Goal: Task Accomplishment & Management: Use online tool/utility

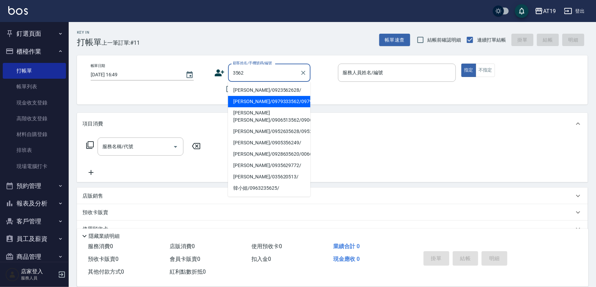
type input "[PERSON_NAME]/0979333562/0979333562"
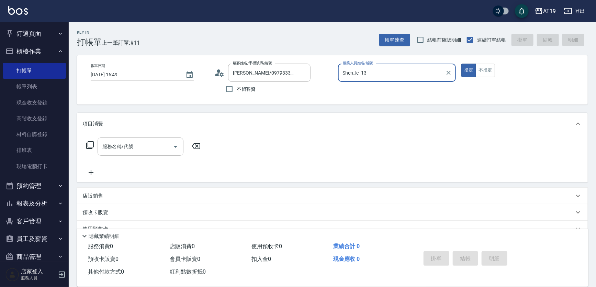
type input "Shen_le- 13"
click at [461, 64] on button "指定" at bounding box center [468, 70] width 15 height 13
type button "true"
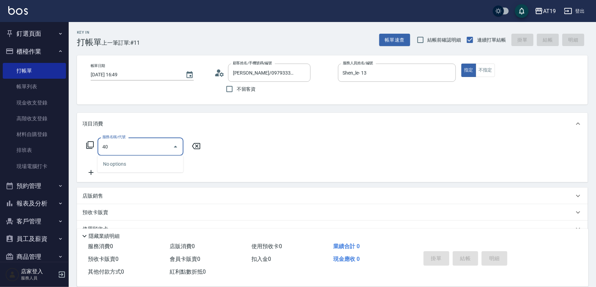
type input "401"
type input "30"
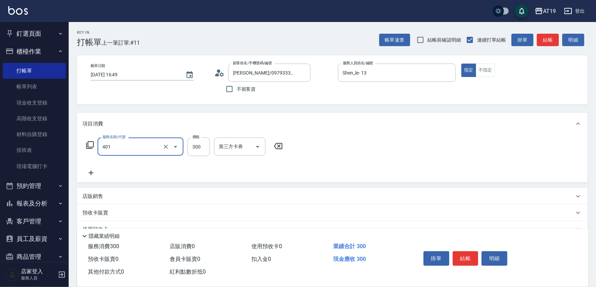
type input "剪髮(401)"
type input "0"
type input "40"
type input "400"
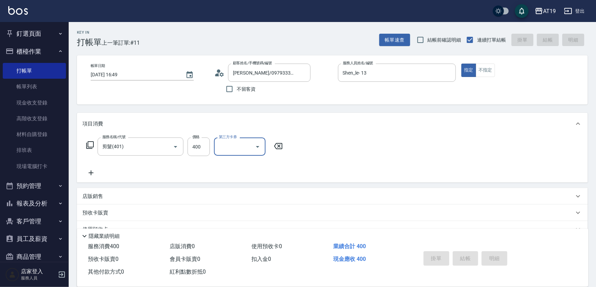
type input "[DATE] 17:22"
type input "0"
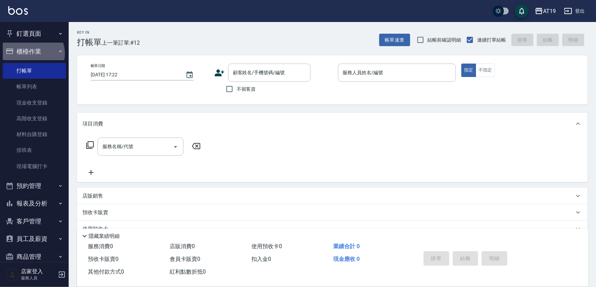
click at [31, 53] on button "櫃檯作業" at bounding box center [34, 52] width 63 height 18
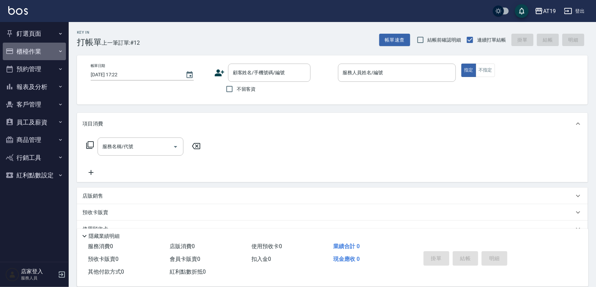
click at [31, 53] on button "櫃檯作業" at bounding box center [34, 52] width 63 height 18
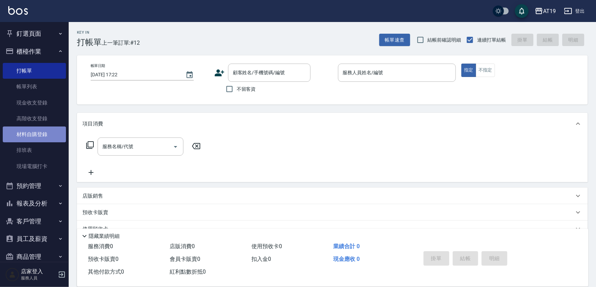
drag, startPoint x: 43, startPoint y: 135, endPoint x: 47, endPoint y: 136, distance: 3.8
click at [43, 135] on link "材料自購登錄" at bounding box center [34, 134] width 63 height 16
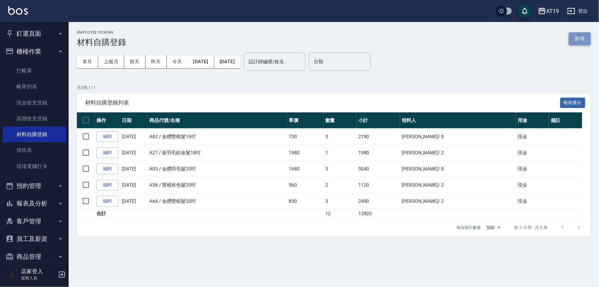
click at [580, 37] on button "新增" at bounding box center [580, 38] width 22 height 13
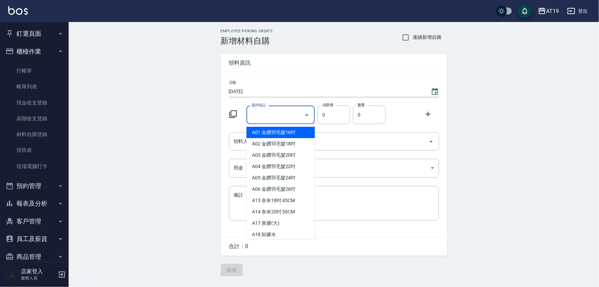
click at [284, 114] on input "選擇商品" at bounding box center [276, 115] width 52 height 12
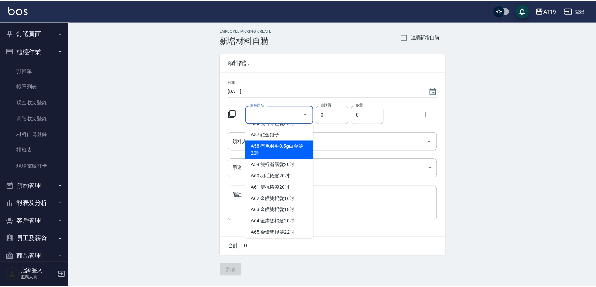
scroll to position [530, 0]
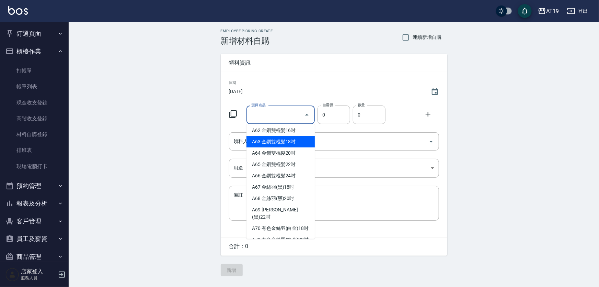
click at [288, 145] on li "A63 金鑽雙棍髮18吋" at bounding box center [281, 141] width 68 height 11
type input "金鑽雙棍髮18吋"
type input "780"
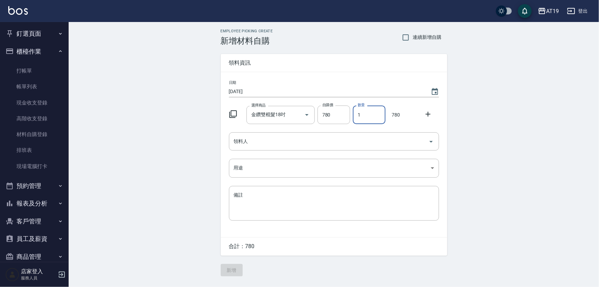
drag, startPoint x: 359, startPoint y: 116, endPoint x: 356, endPoint y: 116, distance: 3.5
click at [356, 116] on input "1" at bounding box center [369, 114] width 33 height 19
type input "2"
click at [328, 138] on input "領料人" at bounding box center [329, 141] width 194 height 12
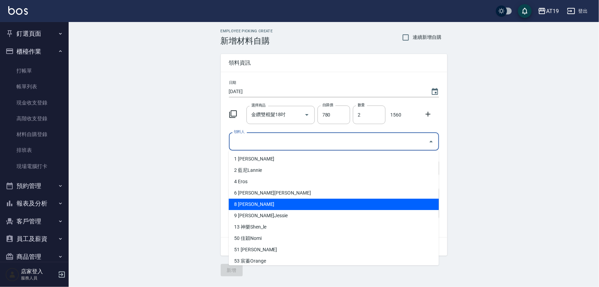
click at [250, 207] on li "8 [PERSON_NAME]" at bounding box center [334, 203] width 210 height 11
type input "[PERSON_NAME]"
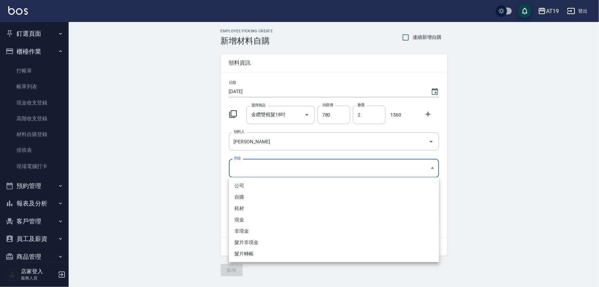
click at [245, 171] on body "AT19 登出 釘選頁面 打帳單 帳單列表 排班表 現場電腦打卡 店家日報表 互助日報表 設計師日報表 櫃檯作業 打帳單 帳單列表 現金收支登錄 高階收支登錄…" at bounding box center [299, 143] width 599 height 287
click at [247, 215] on li "現金" at bounding box center [334, 219] width 210 height 11
type input "現金"
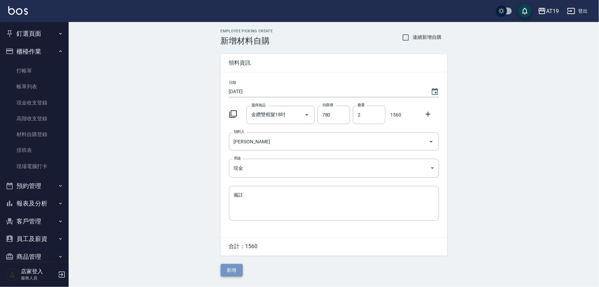
click at [226, 273] on button "新增" at bounding box center [232, 270] width 22 height 13
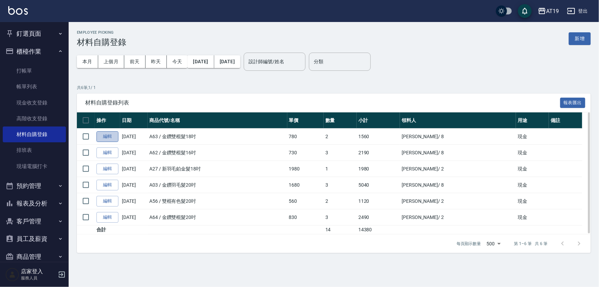
click at [102, 136] on link "編輯" at bounding box center [107, 136] width 22 height 11
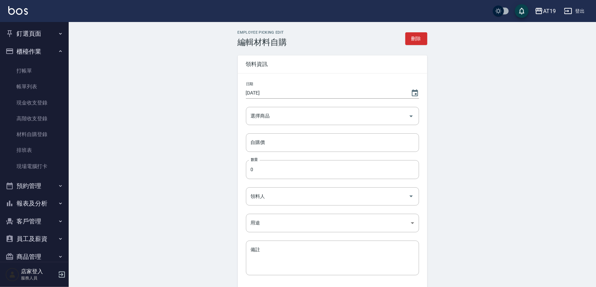
type input "金鑽雙棍髮18吋"
type input "780"
type input "2"
type input "[PERSON_NAME]"
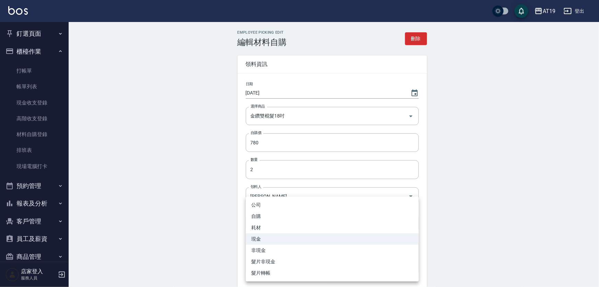
click at [271, 220] on body "AT19 登出 釘選頁面 打帳單 帳單列表 排班表 現場電腦打卡 店家日報表 互助日報表 設計師日報表 櫃檯作業 打帳單 帳單列表 現金收支登錄 高階收支登錄…" at bounding box center [299, 169] width 599 height 339
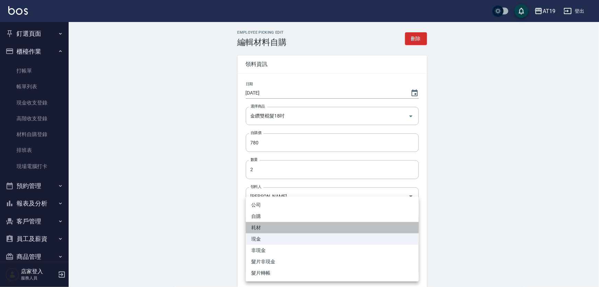
click at [267, 228] on li "耗材" at bounding box center [332, 227] width 173 height 11
type input "耗材"
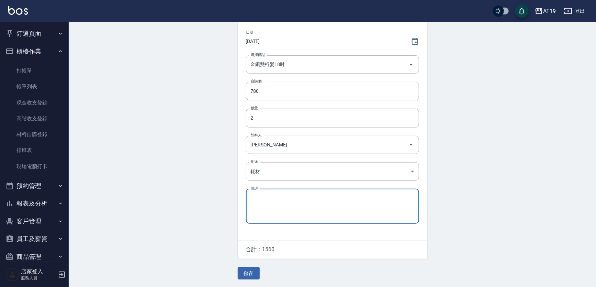
scroll to position [52, 0]
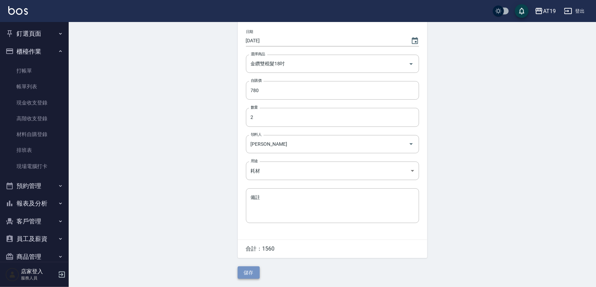
click at [251, 273] on button "儲存" at bounding box center [249, 272] width 22 height 13
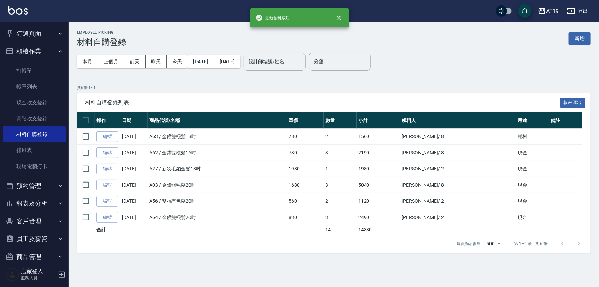
click at [233, 87] on p "共 6 筆, 1 / 1" at bounding box center [334, 87] width 514 height 6
